Goal: Task Accomplishment & Management: Use online tool/utility

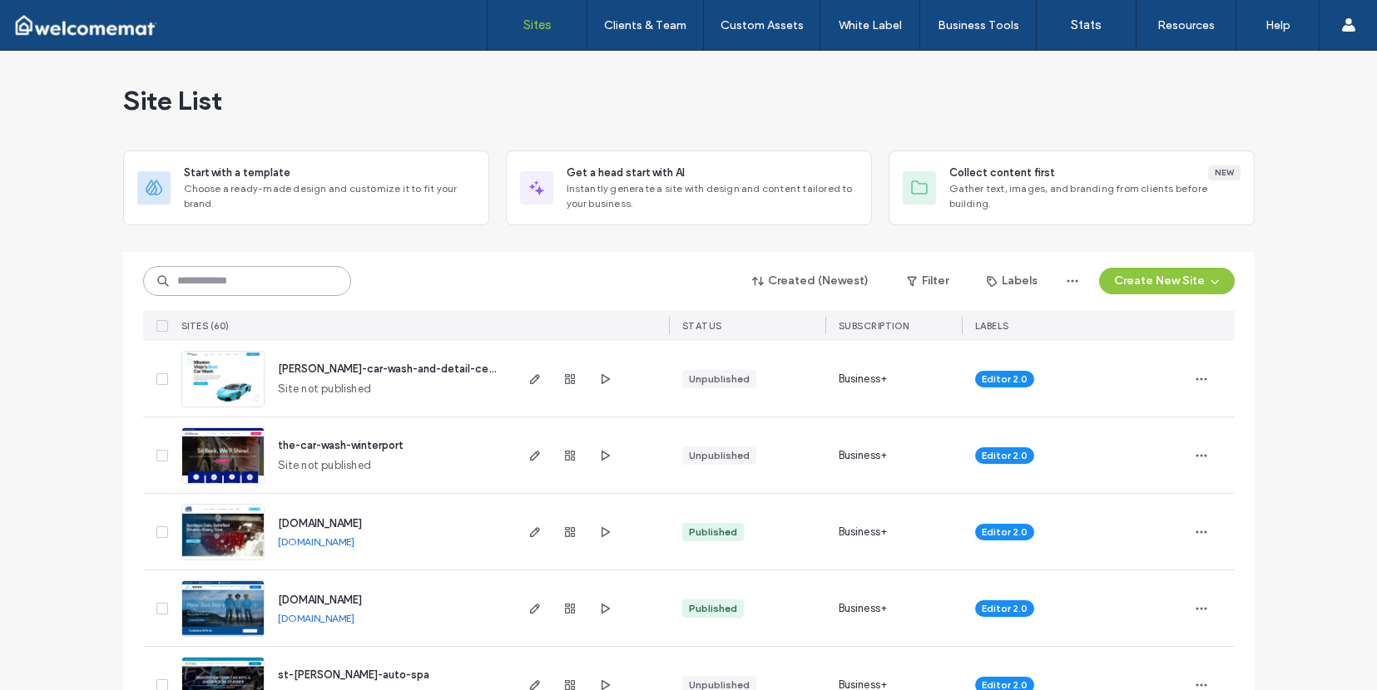
click at [261, 277] on input at bounding box center [247, 281] width 208 height 30
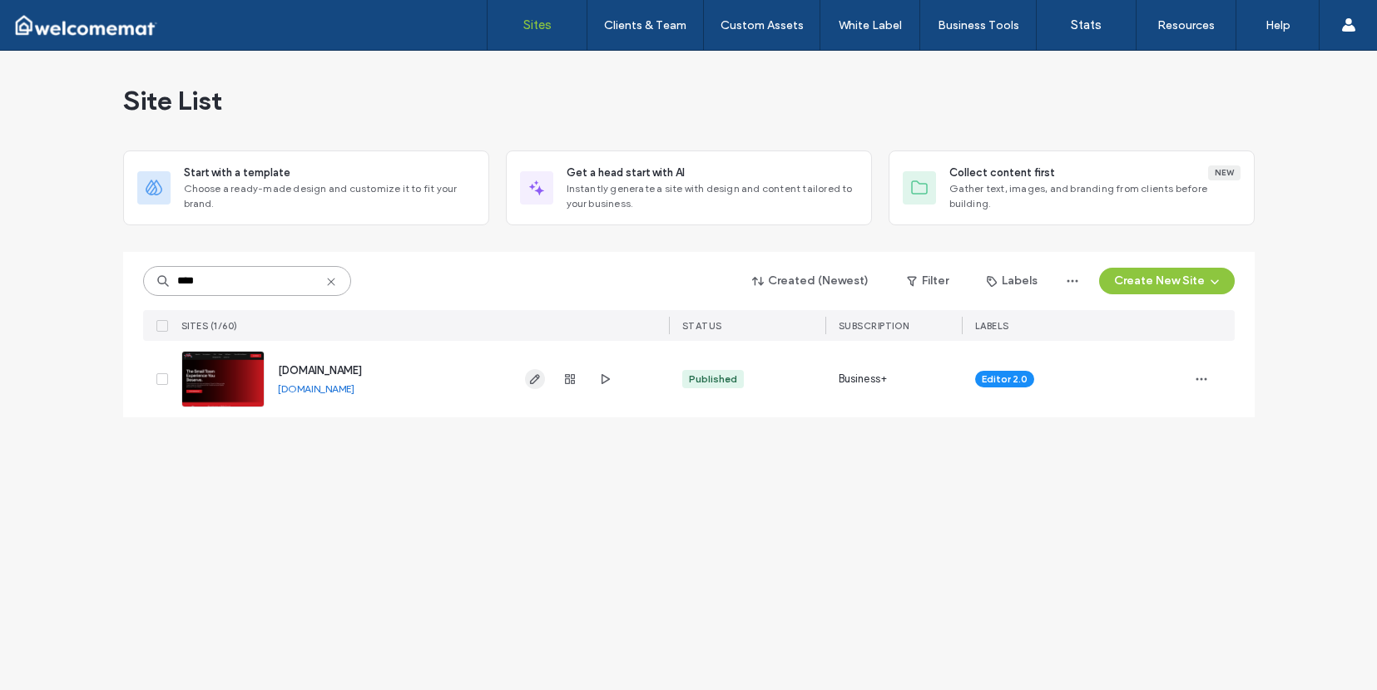
type input "****"
click at [534, 379] on icon "button" at bounding box center [534, 379] width 13 height 13
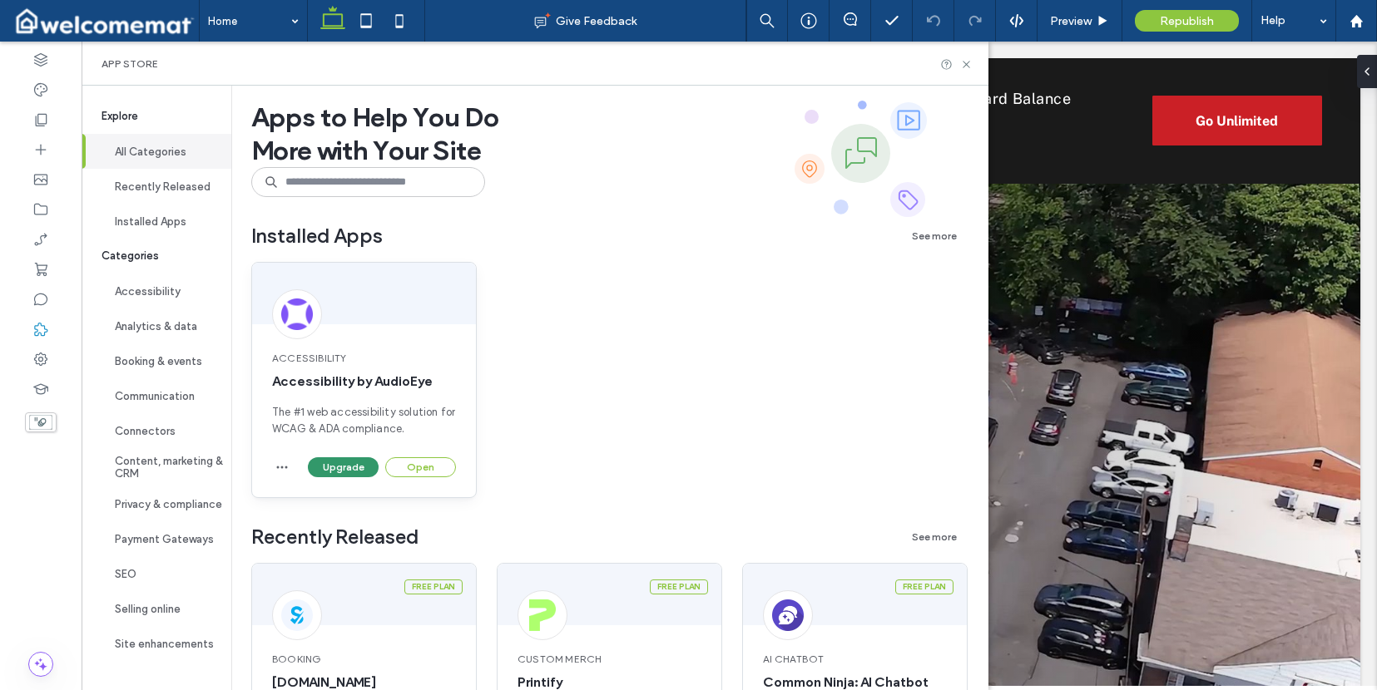
scroll to position [7, 0]
click at [405, 466] on button "Open" at bounding box center [420, 466] width 71 height 20
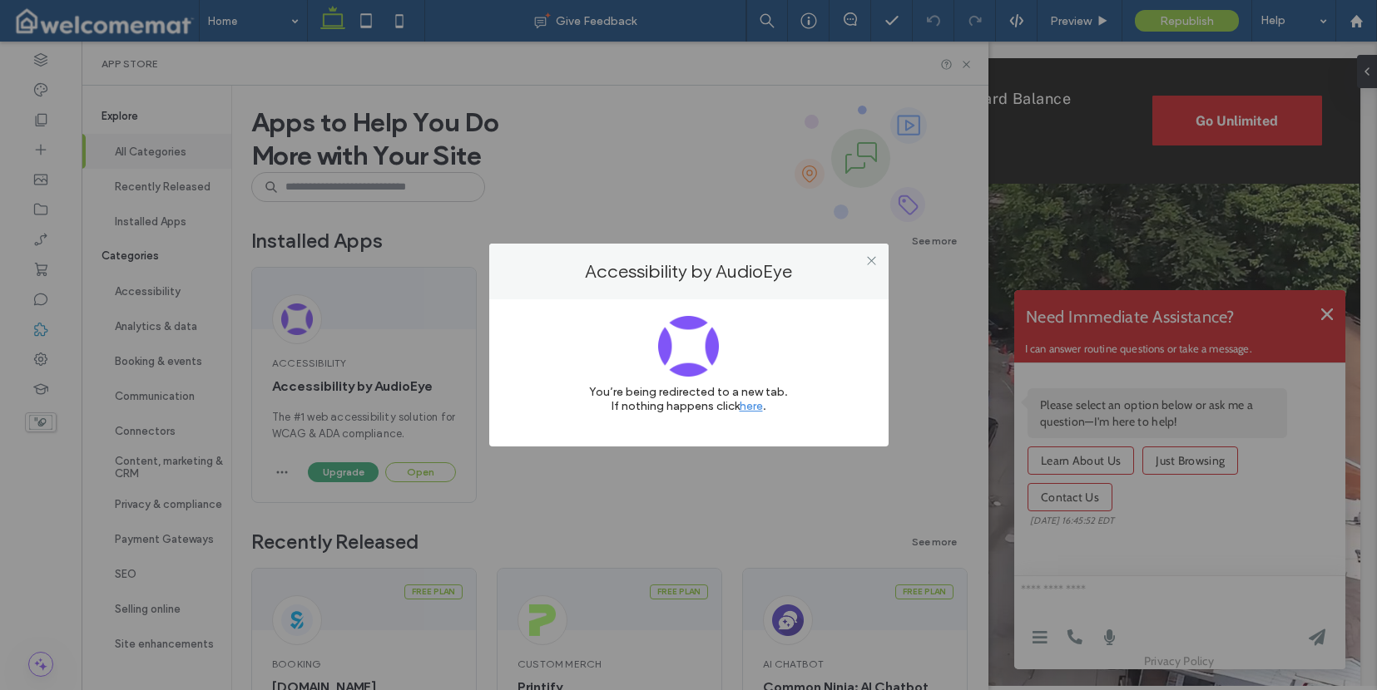
scroll to position [0, 0]
click at [874, 260] on icon at bounding box center [871, 261] width 12 height 12
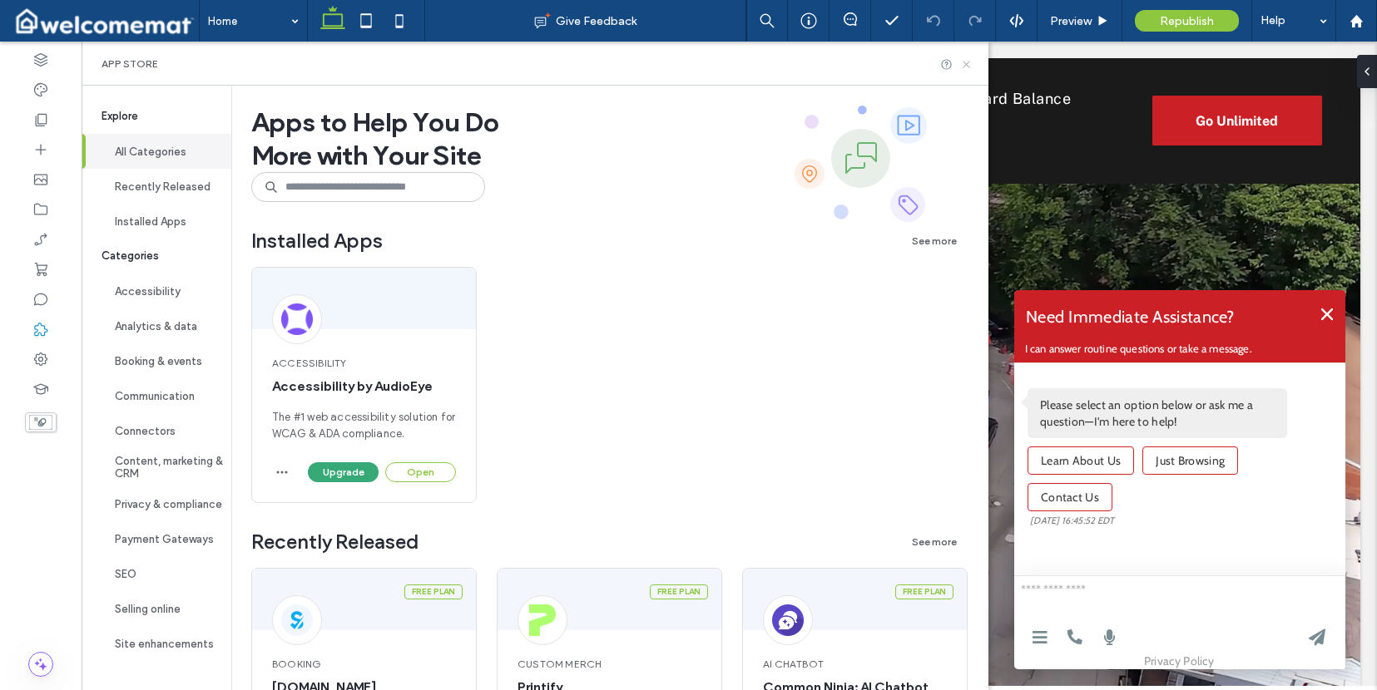
click at [973, 66] on icon at bounding box center [966, 64] width 12 height 12
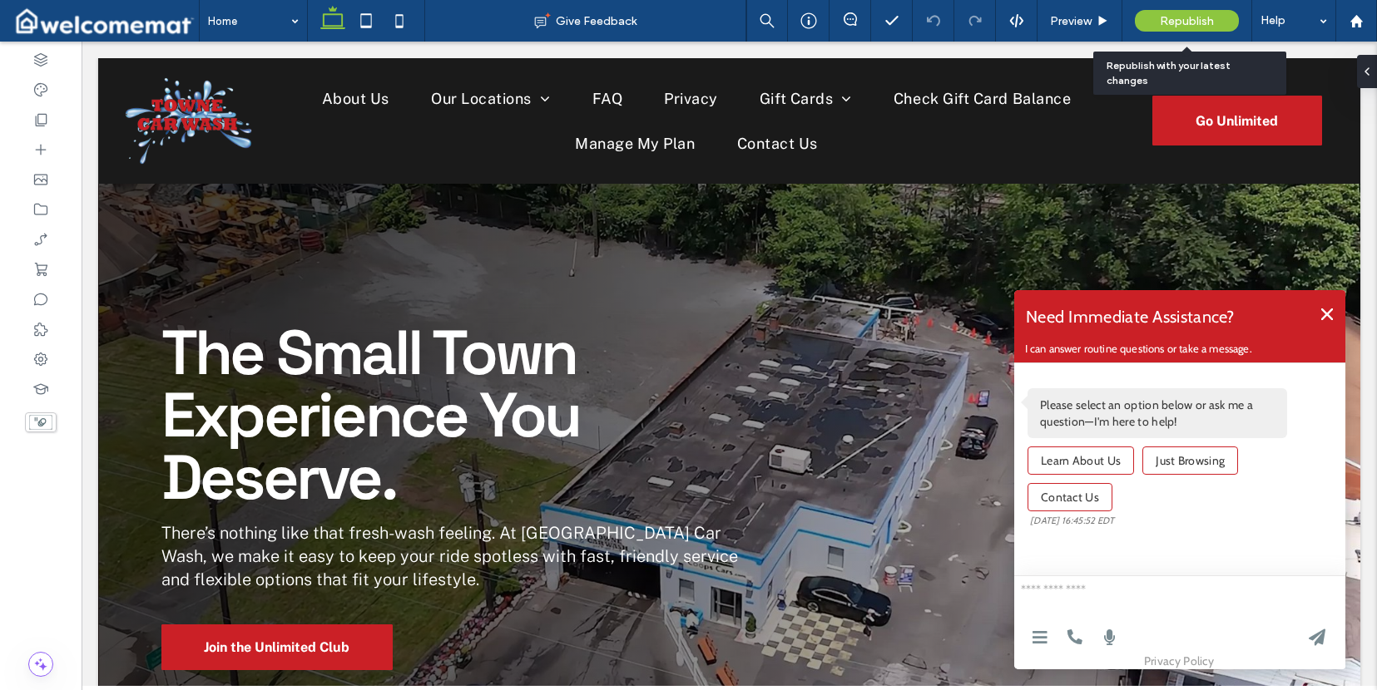
click at [1176, 23] on span "Republish" at bounding box center [1187, 21] width 54 height 14
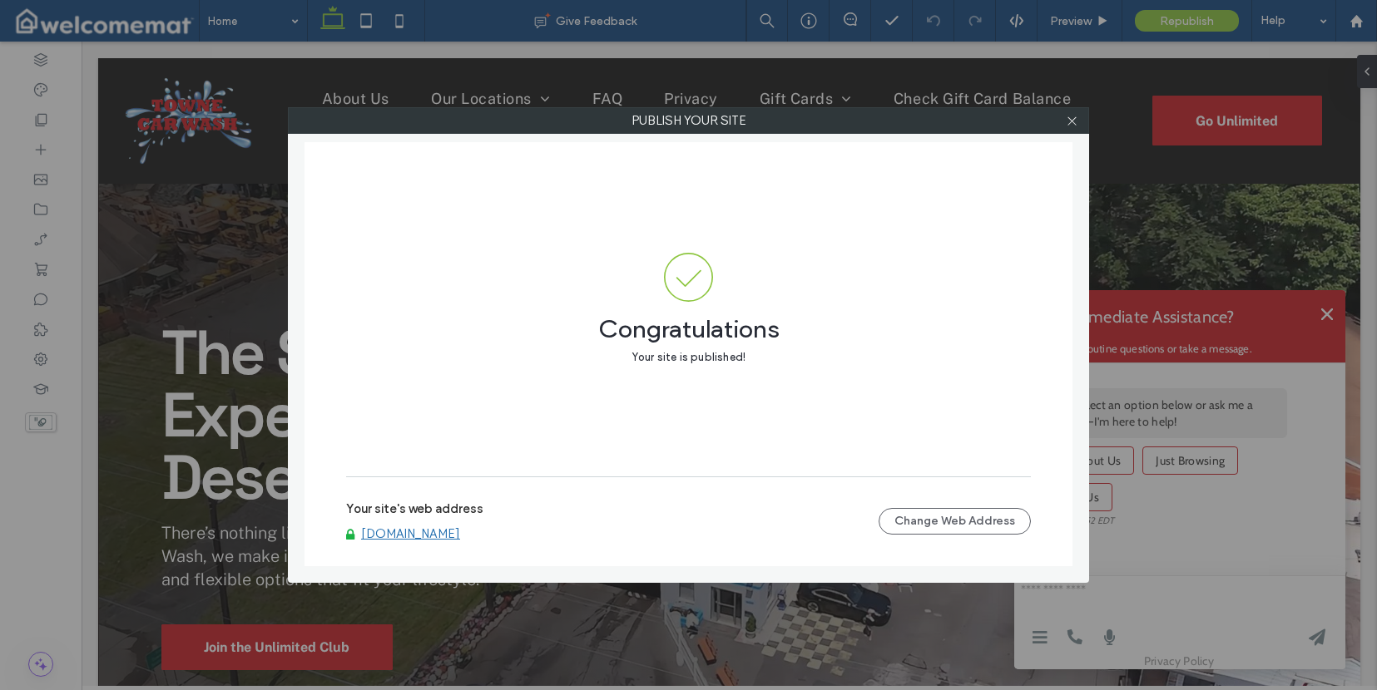
click at [402, 535] on link "[DOMAIN_NAME]" at bounding box center [410, 534] width 99 height 15
